Goal: Book appointment/travel/reservation

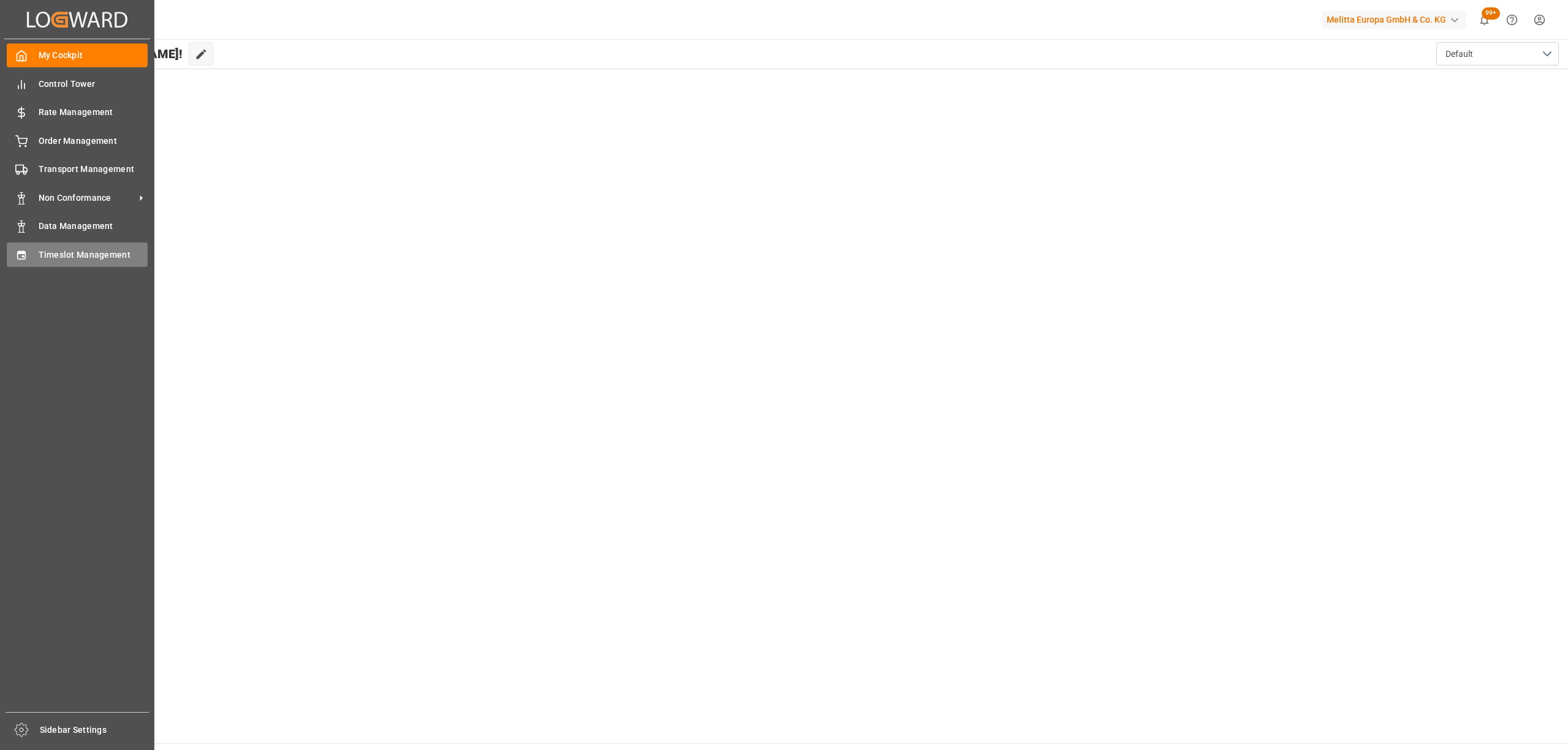
click at [39, 249] on span "Timeslot Management" at bounding box center [93, 255] width 110 height 13
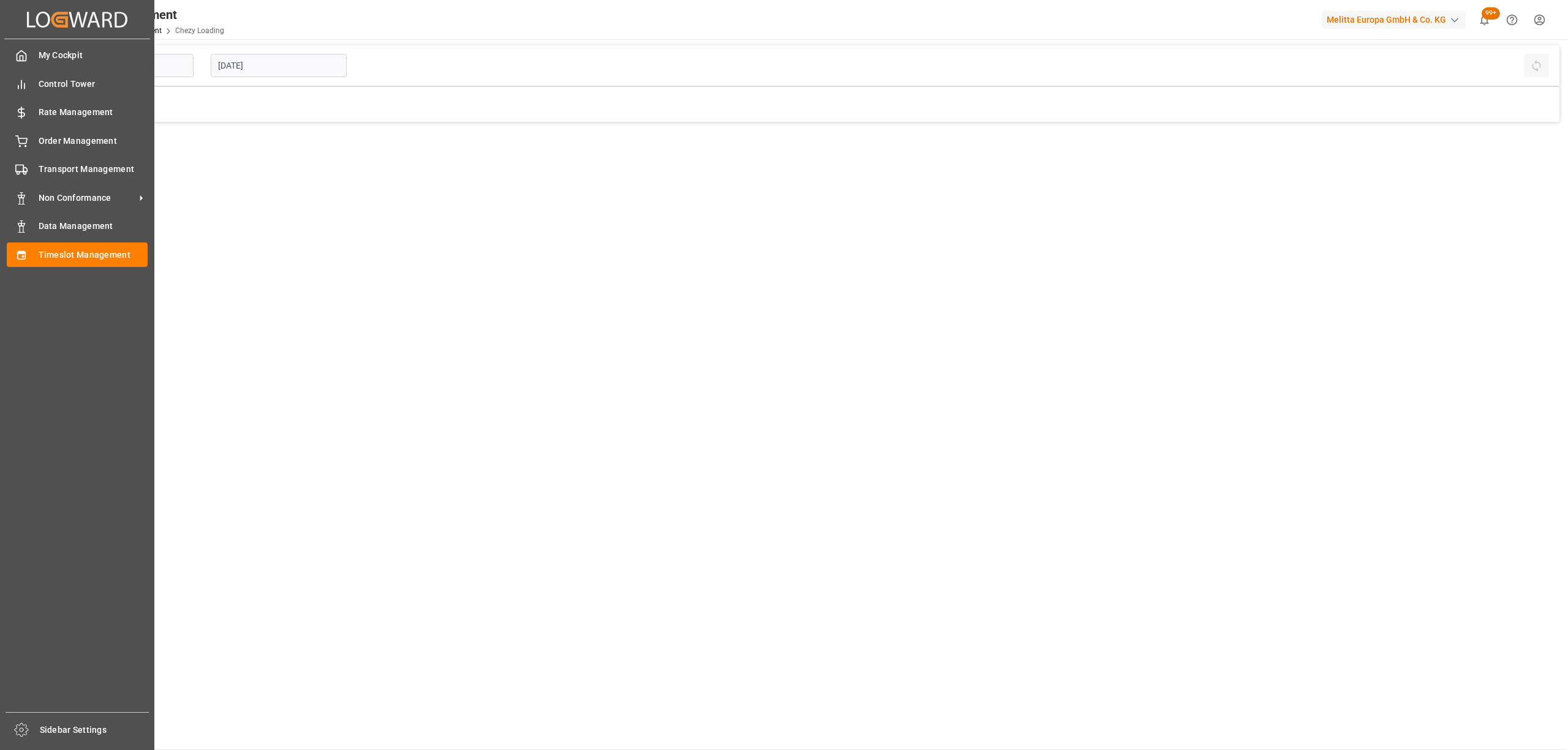
type input "Chezy Loading"
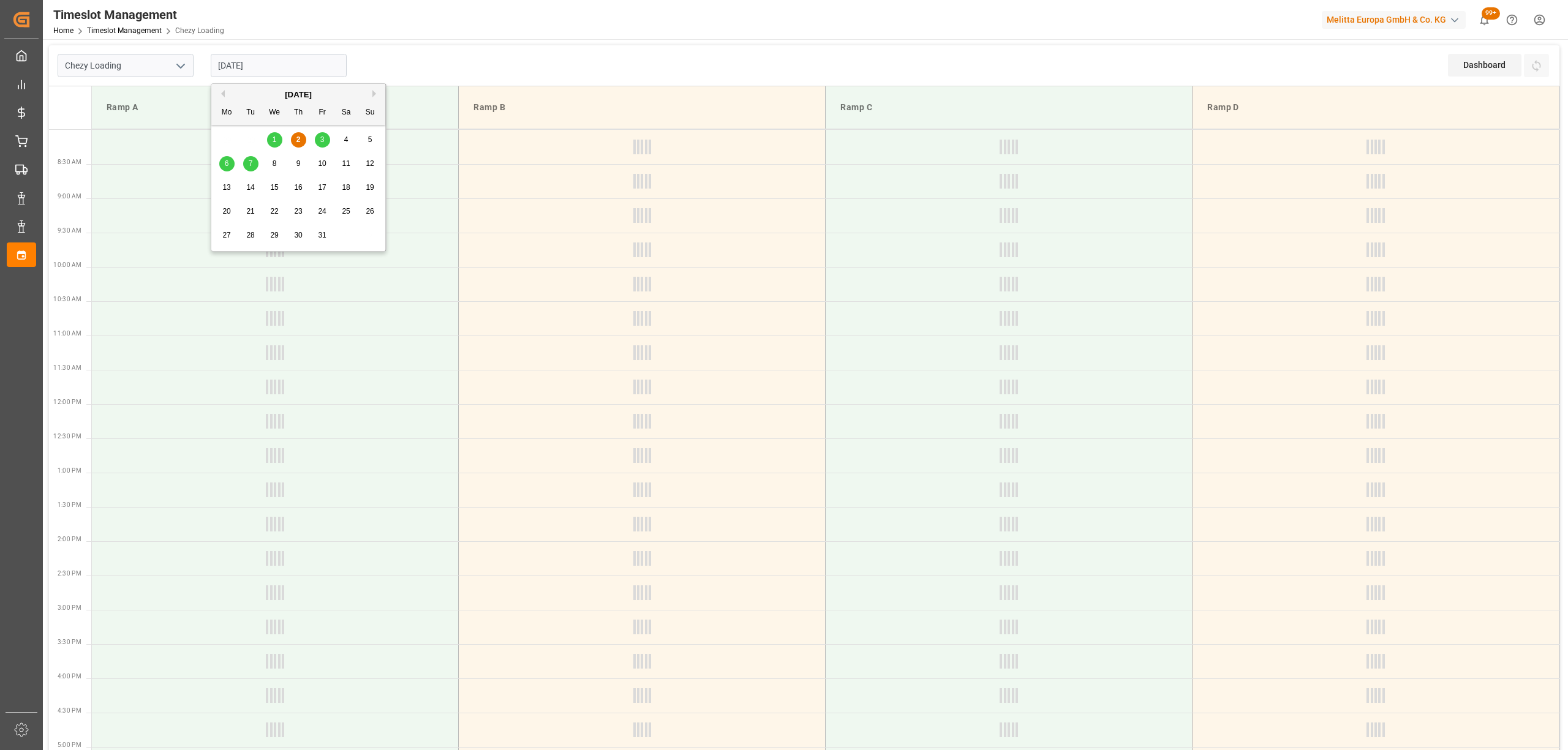
click at [272, 70] on input "[DATE]" at bounding box center [279, 65] width 136 height 23
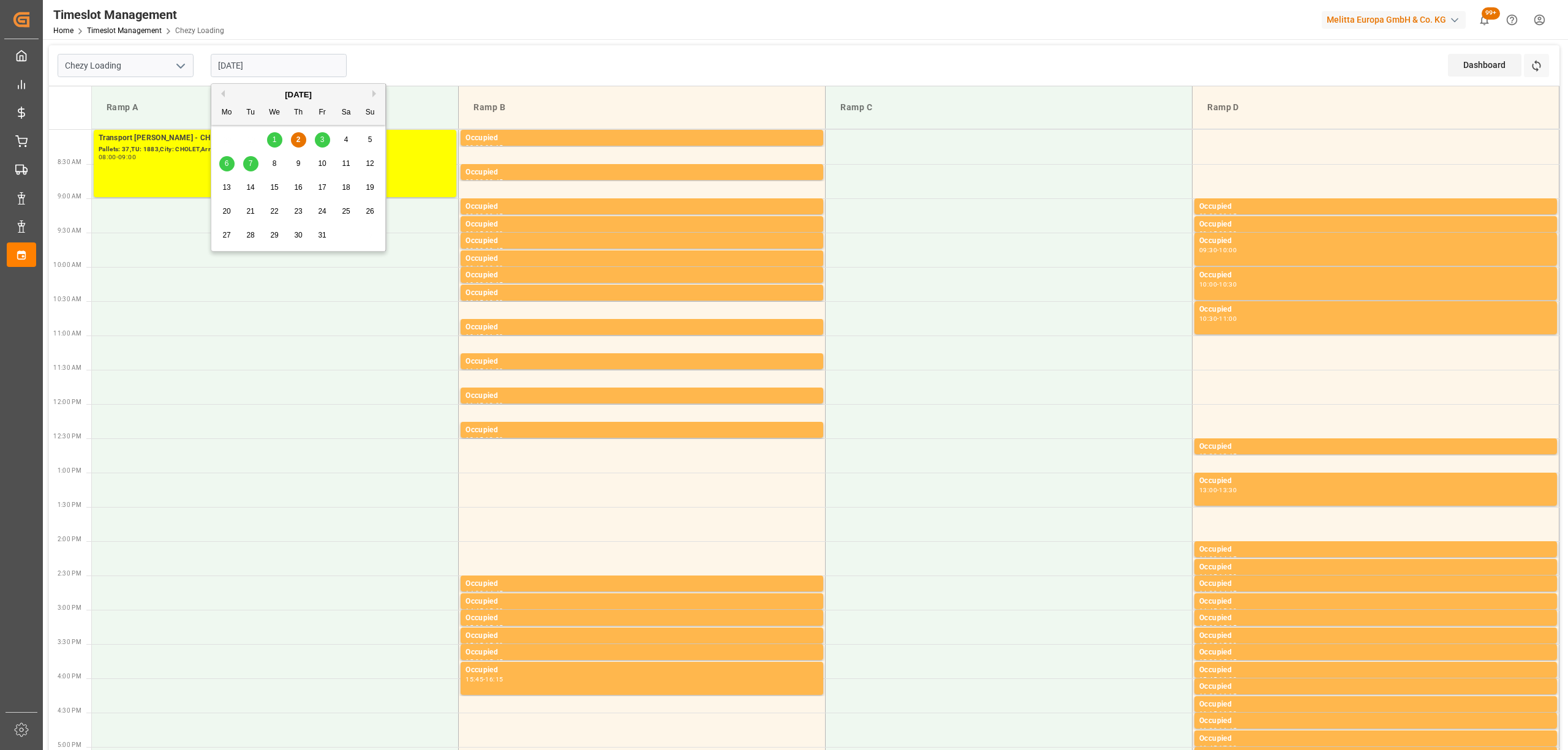
click at [228, 165] on span "6" at bounding box center [227, 163] width 4 height 9
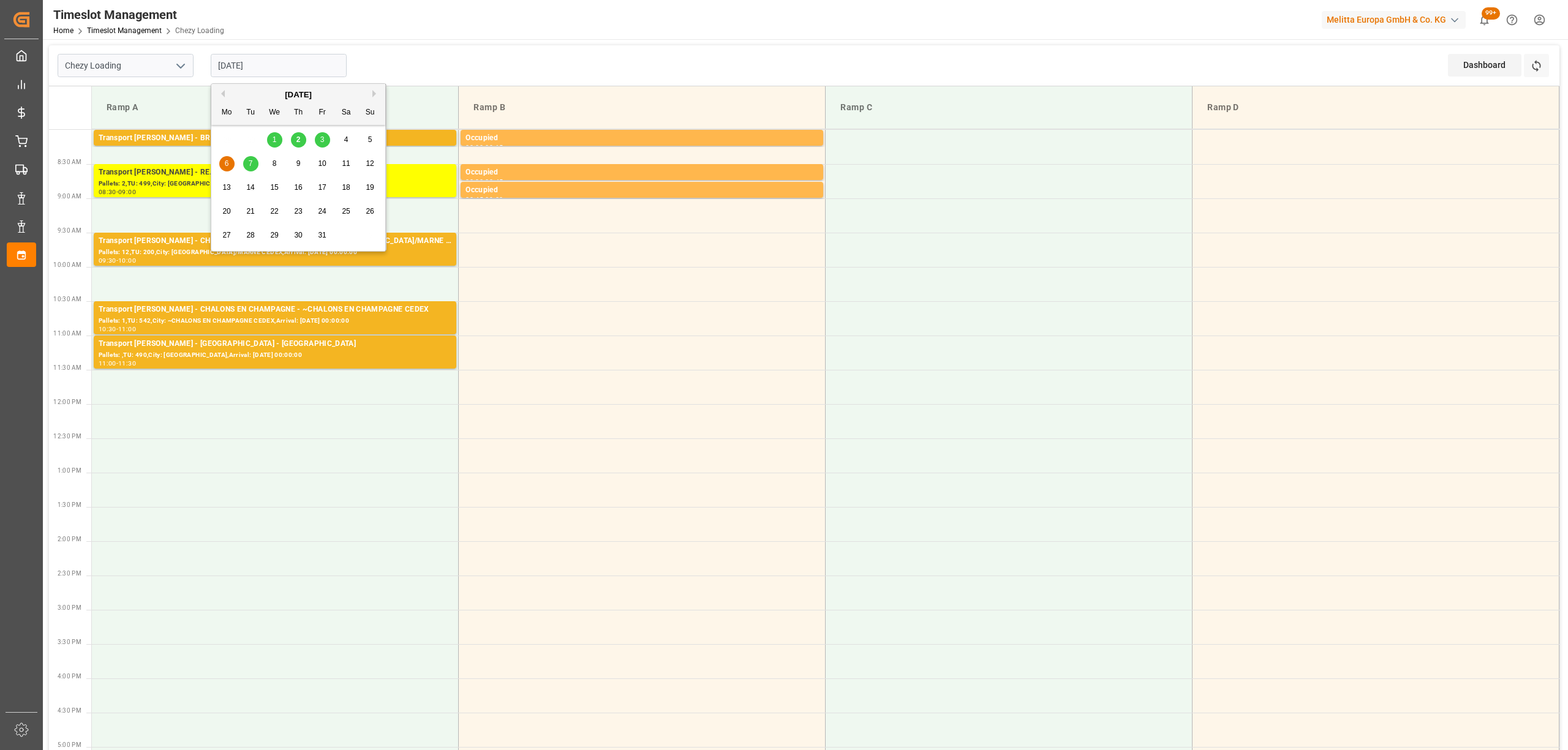
click at [285, 69] on input "[DATE]" at bounding box center [279, 65] width 136 height 23
click at [326, 140] on div "3" at bounding box center [323, 140] width 15 height 14
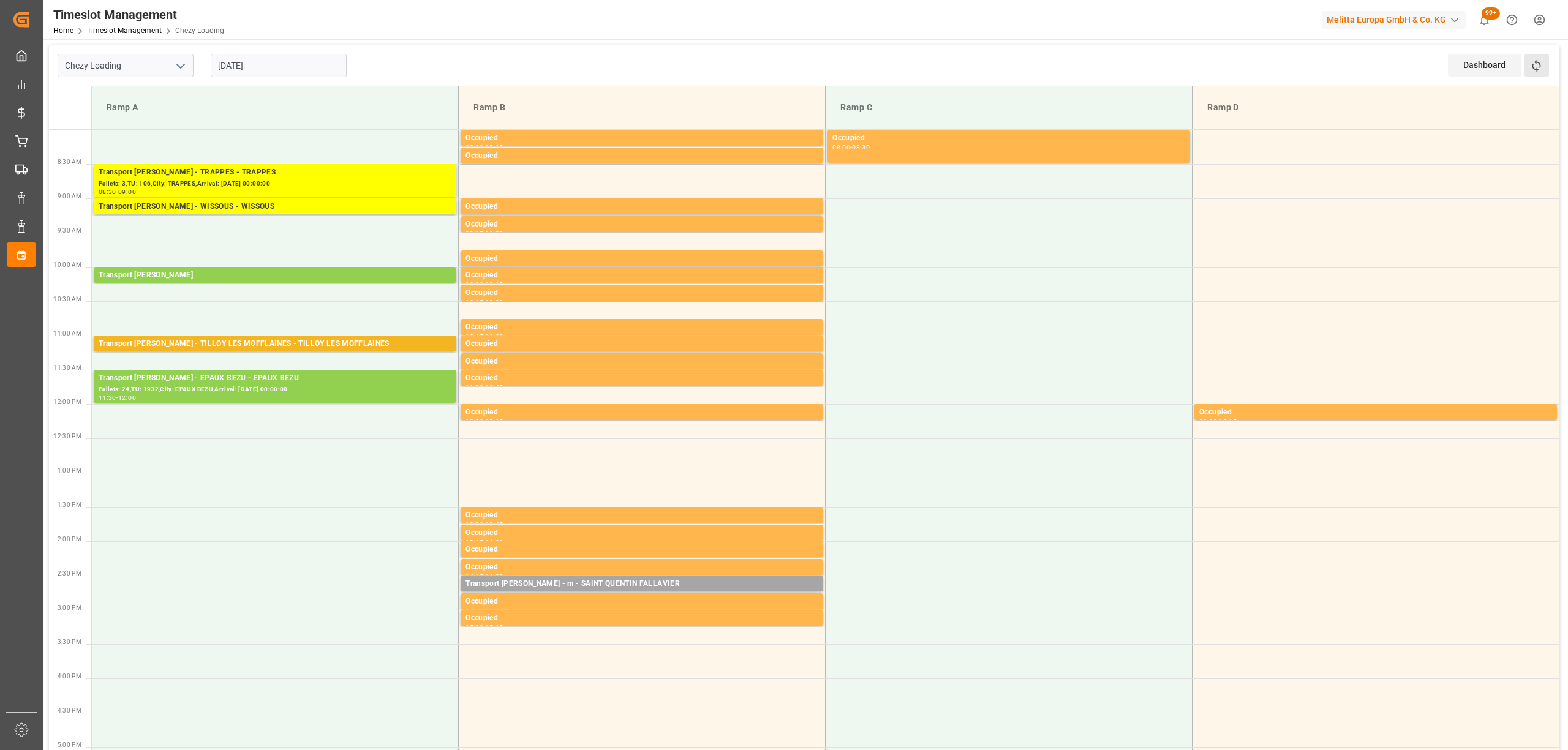
click at [1542, 67] on button "Refresh Time Slots" at bounding box center [1536, 65] width 25 height 23
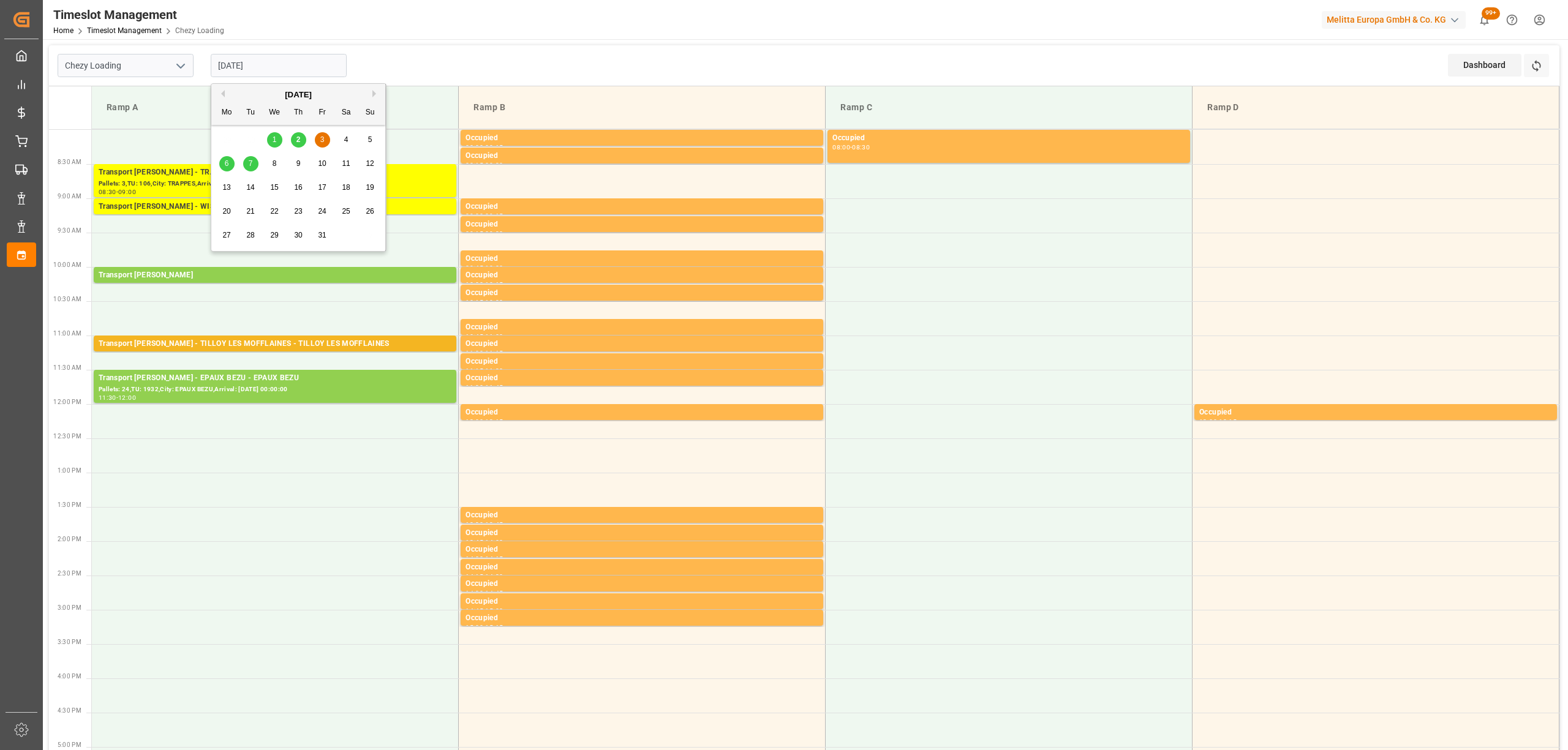
click at [255, 71] on input "[DATE]" at bounding box center [279, 65] width 136 height 23
click at [296, 138] on span "2" at bounding box center [298, 140] width 4 height 9
type input "[DATE]"
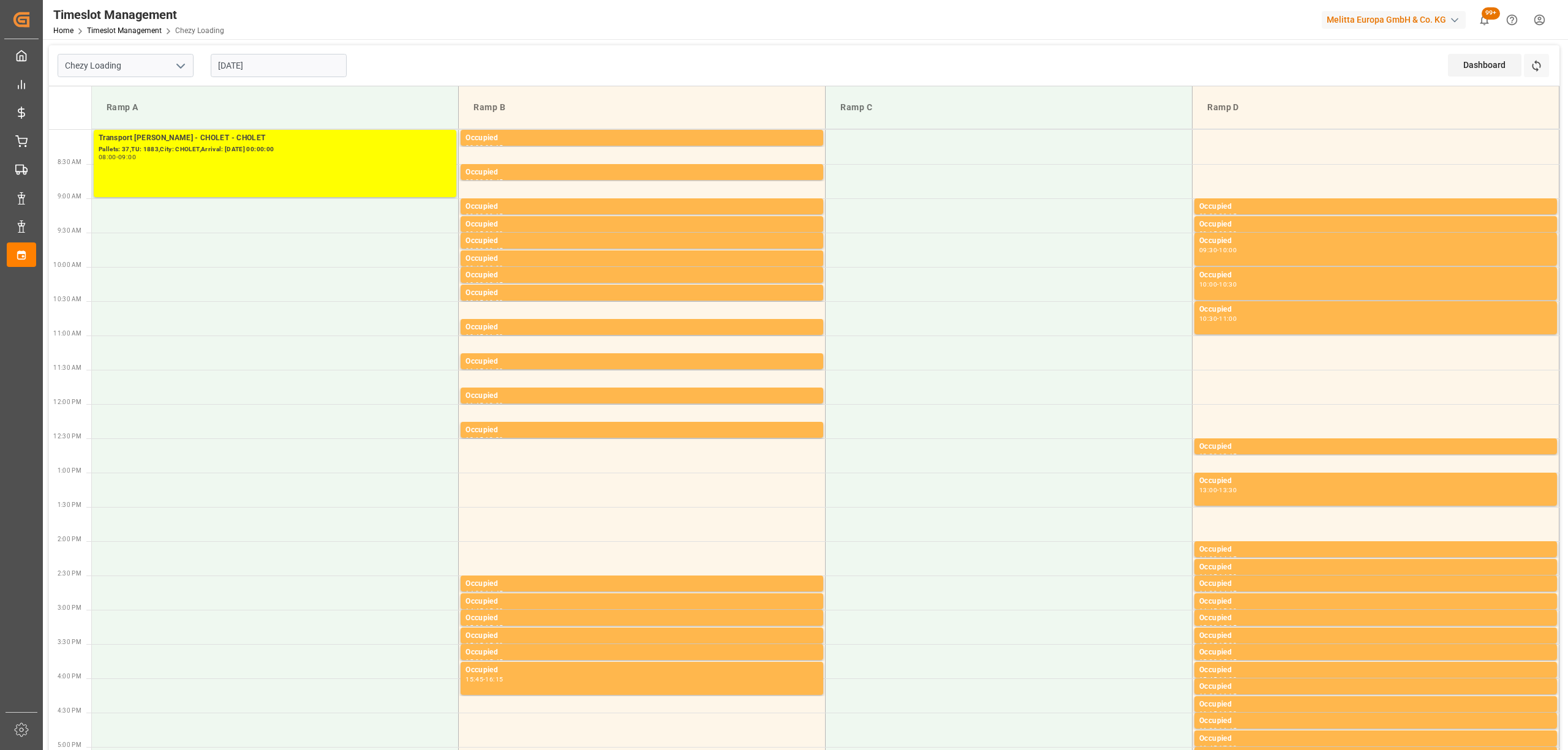
click at [336, 51] on div "[DATE]" at bounding box center [279, 65] width 153 height 40
